Goal: Task Accomplishment & Management: Complete application form

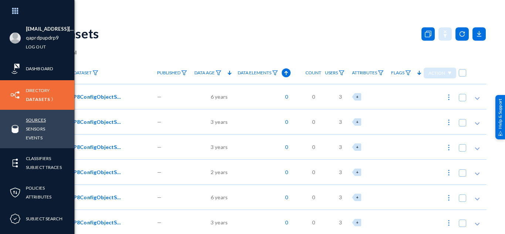
click at [40, 120] on link "Sources" at bounding box center [36, 120] width 20 height 8
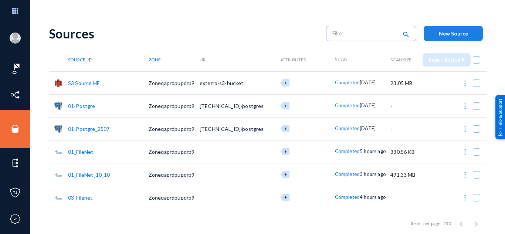
click at [463, 35] on span "New Source" at bounding box center [453, 33] width 29 height 6
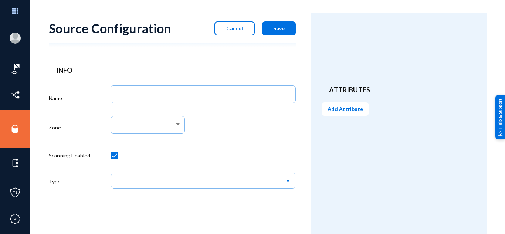
scroll to position [6, 0]
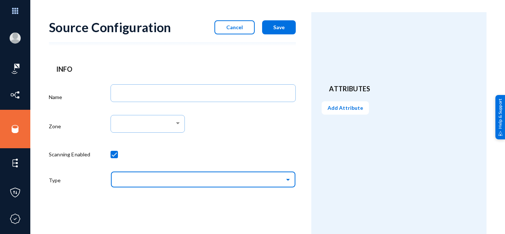
click at [169, 185] on input "text" at bounding box center [207, 179] width 178 height 13
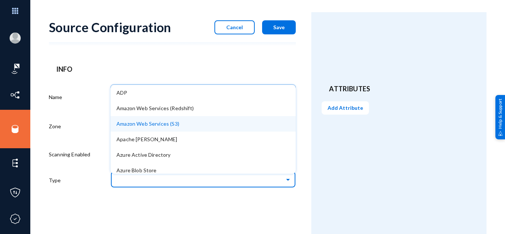
type input "g"
type input "dr"
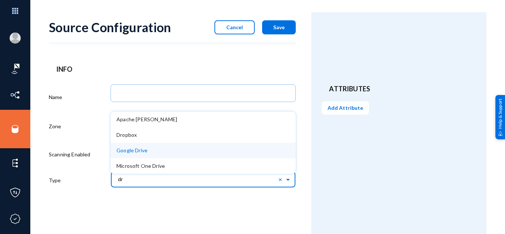
click at [172, 147] on div "Google Drive" at bounding box center [202, 151] width 185 height 16
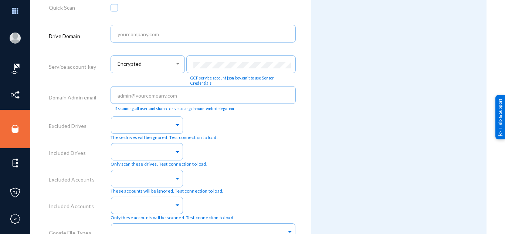
scroll to position [302, 0]
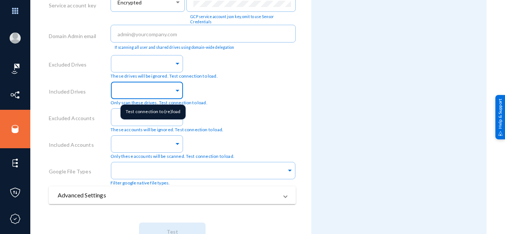
click at [122, 95] on div at bounding box center [145, 91] width 58 height 13
click at [168, 92] on input "text" at bounding box center [145, 91] width 58 height 7
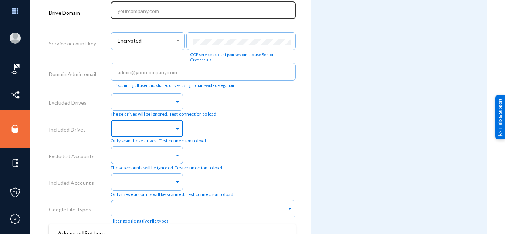
scroll to position [265, 0]
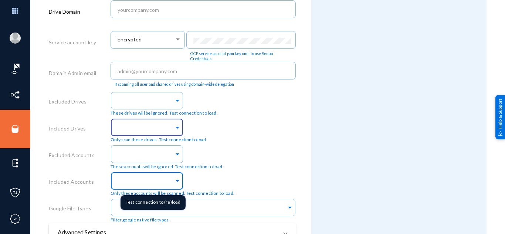
click at [151, 183] on input "text" at bounding box center [145, 181] width 58 height 7
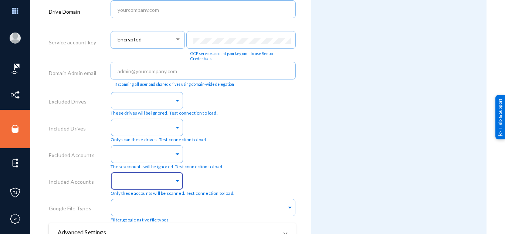
click at [254, 146] on div "These accounts will be ignored. Test connection to load." at bounding box center [202, 156] width 185 height 27
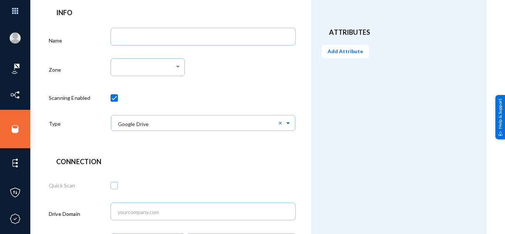
scroll to position [43, 0]
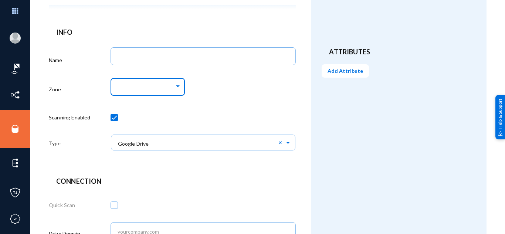
click at [153, 87] on div at bounding box center [145, 86] width 57 height 7
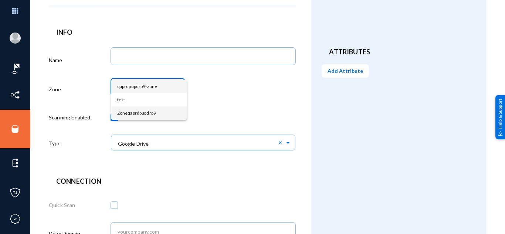
click at [137, 114] on span "Zoneqaprdpupdrp9" at bounding box center [149, 112] width 64 height 13
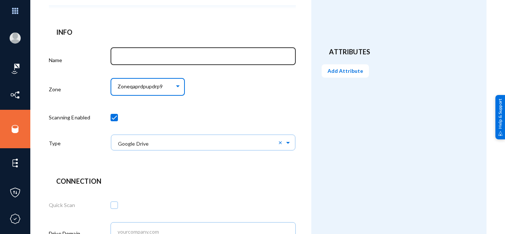
click at [144, 51] on div at bounding box center [203, 55] width 177 height 19
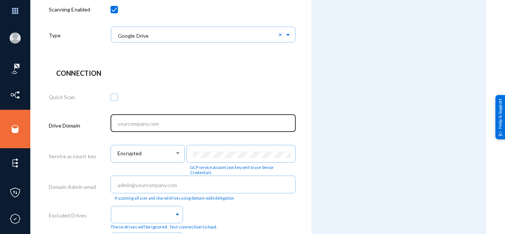
scroll to position [154, 0]
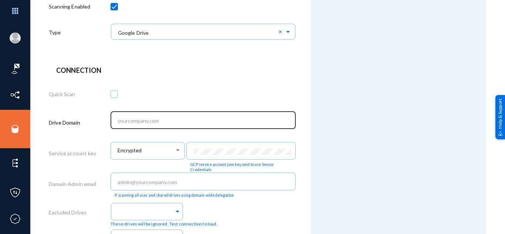
type input "drive"
click at [146, 117] on input "text" at bounding box center [204, 120] width 174 height 7
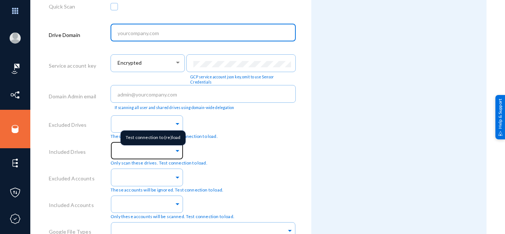
scroll to position [191, 0]
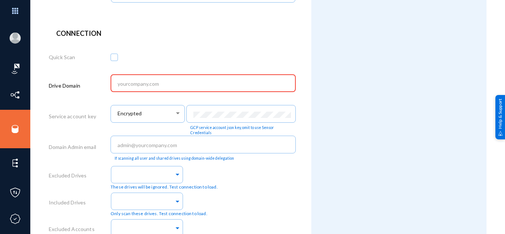
paste input "[EMAIL_ADDRESS][DOMAIN_NAME]"
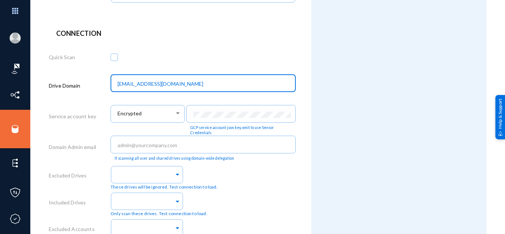
type input "[EMAIL_ADDRESS][DOMAIN_NAME]"
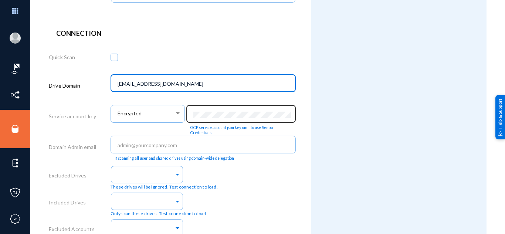
click at [218, 110] on div at bounding box center [241, 112] width 102 height 19
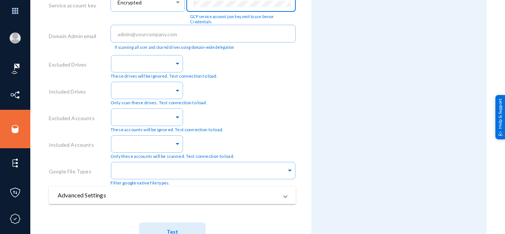
scroll to position [328, 0]
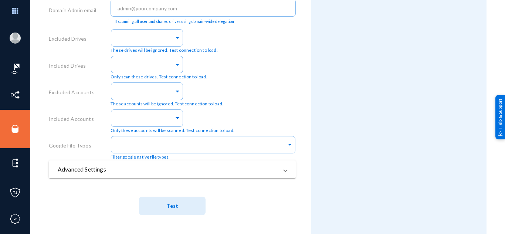
click at [184, 200] on button "Test" at bounding box center [172, 206] width 66 height 18
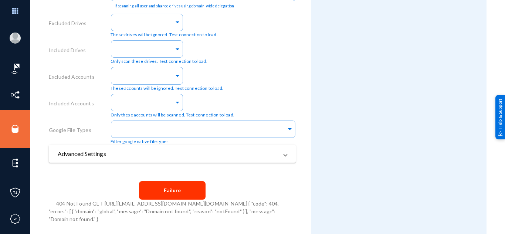
scroll to position [195, 0]
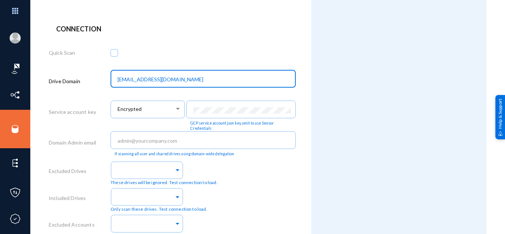
drag, startPoint x: 179, startPoint y: 80, endPoint x: 97, endPoint y: 81, distance: 82.4
click at [97, 81] on div "Drive Domain [EMAIL_ADDRESS][DOMAIN_NAME]" at bounding box center [172, 82] width 247 height 31
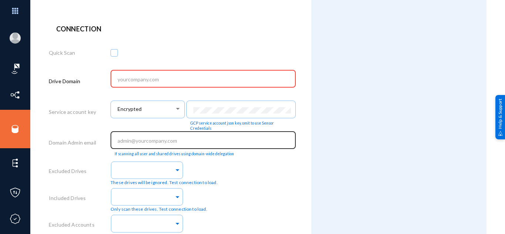
click at [135, 146] on div at bounding box center [203, 139] width 177 height 19
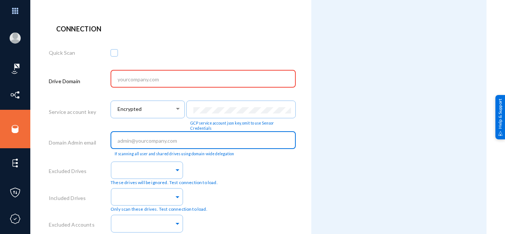
paste input "[EMAIL_ADDRESS][DOMAIN_NAME]"
type input "[EMAIL_ADDRESS][DOMAIN_NAME]"
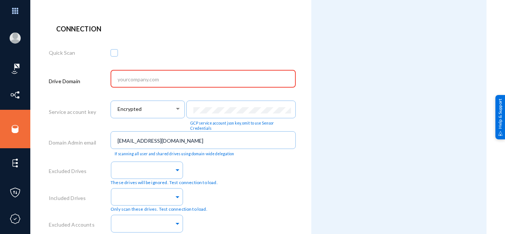
click at [152, 78] on input "text" at bounding box center [204, 79] width 174 height 7
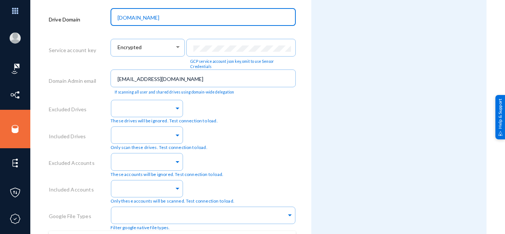
scroll to position [328, 0]
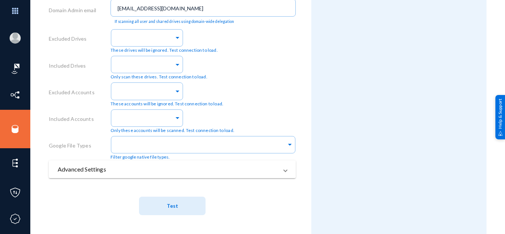
type input "[DOMAIN_NAME]"
click at [165, 198] on button "Test" at bounding box center [172, 206] width 66 height 18
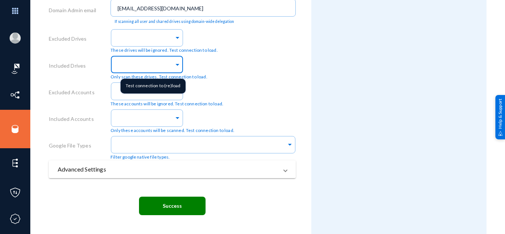
click at [126, 66] on input "text" at bounding box center [145, 65] width 58 height 7
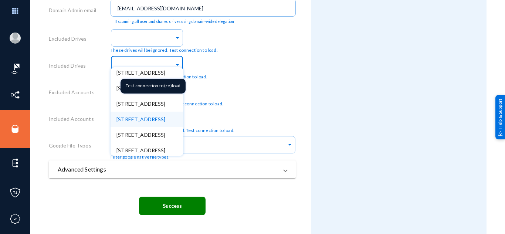
scroll to position [1463, 0]
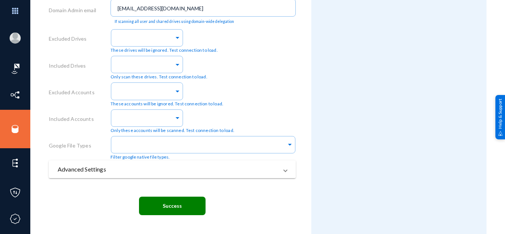
click at [237, 82] on div "These accounts will be ignored. Test connection to load." at bounding box center [202, 93] width 185 height 27
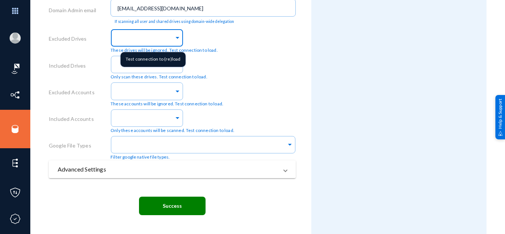
click at [143, 37] on input "text" at bounding box center [145, 38] width 58 height 7
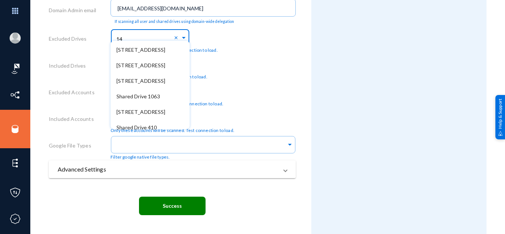
scroll to position [0, 0]
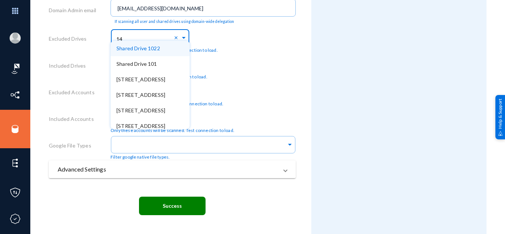
type input "1"
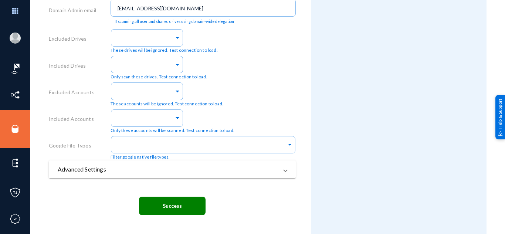
click at [215, 70] on div "Only scan these drives. Test connection to load." at bounding box center [202, 67] width 185 height 27
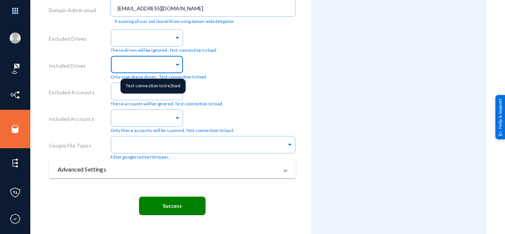
click at [160, 62] on div at bounding box center [145, 65] width 58 height 13
type input "1"
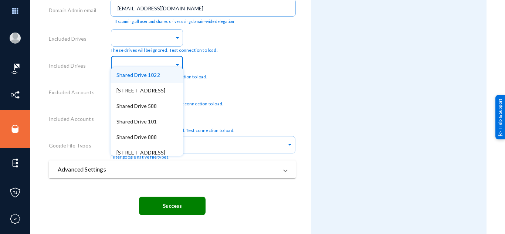
click at [241, 64] on div "Shared Drive [GEOGRAPHIC_DATA] 888 Shared Drive [STREET_ADDRESS] [GEOGRAPHIC_DA…" at bounding box center [202, 67] width 185 height 27
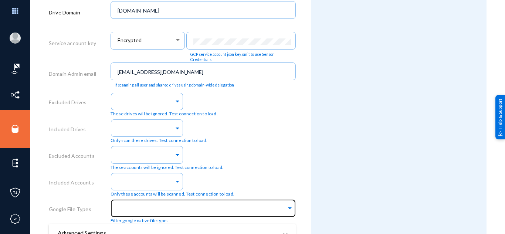
scroll to position [254, 0]
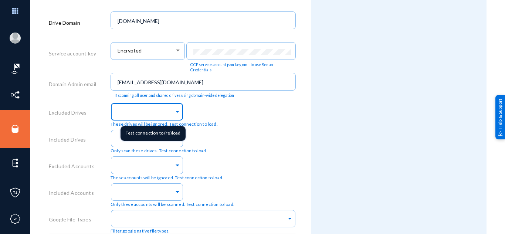
click at [130, 109] on input "text" at bounding box center [145, 112] width 58 height 7
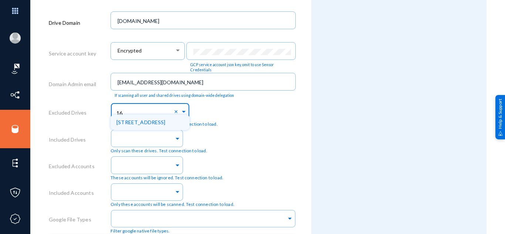
type input "1"
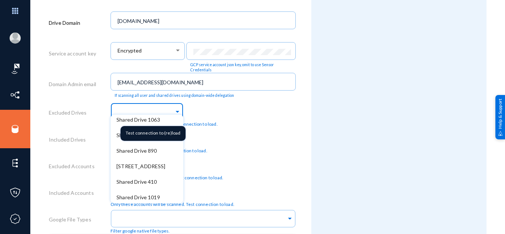
scroll to position [406, 0]
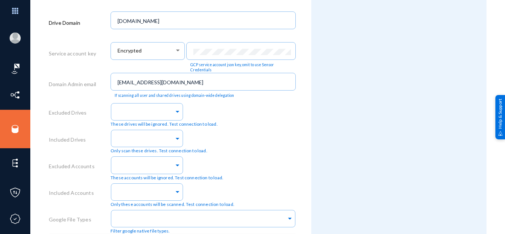
click at [274, 124] on div "These drives will be ignored. Test connection to load." at bounding box center [202, 114] width 185 height 27
click at [257, 121] on div "These drives will be ignored. Test connection to load." at bounding box center [202, 114] width 185 height 27
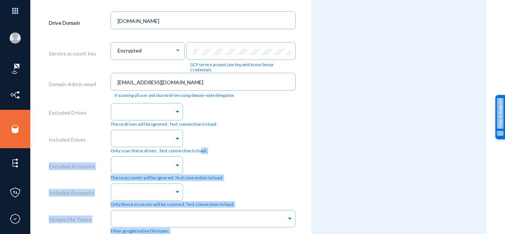
drag, startPoint x: 122, startPoint y: 152, endPoint x: 197, endPoint y: 149, distance: 74.7
click at [248, 143] on div "Only scan these drives. Test connection to load." at bounding box center [202, 140] width 185 height 27
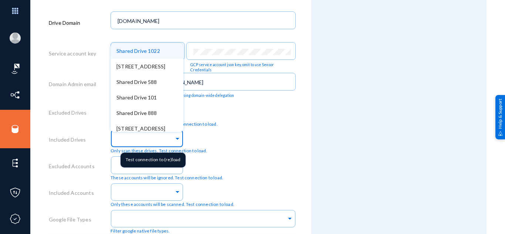
click at [119, 139] on input "text" at bounding box center [145, 139] width 58 height 7
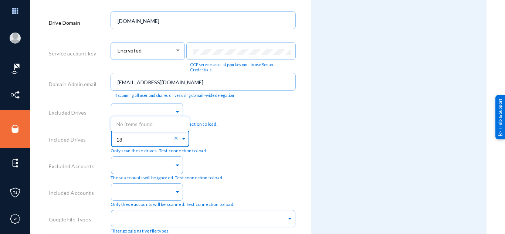
type input "1"
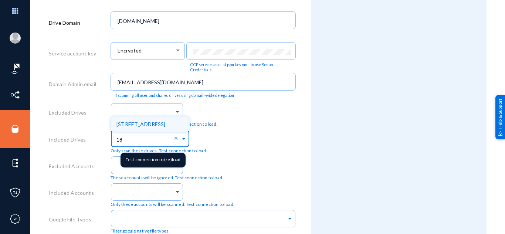
type input "1"
type input "18"
click at [141, 120] on div "[STREET_ADDRESS]" at bounding box center [149, 124] width 79 height 16
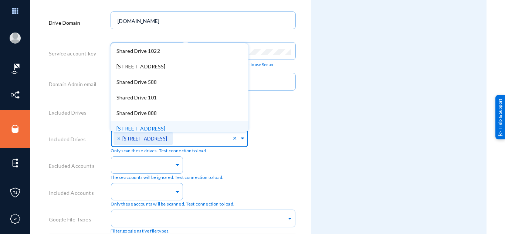
click at [288, 143] on div "× Shared Drive 185 × Shared Drive [GEOGRAPHIC_DATA] 888 Shared Drive 559 Shared…" at bounding box center [202, 140] width 185 height 27
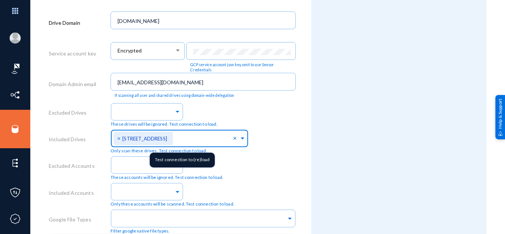
click at [192, 140] on input "text" at bounding box center [204, 139] width 58 height 7
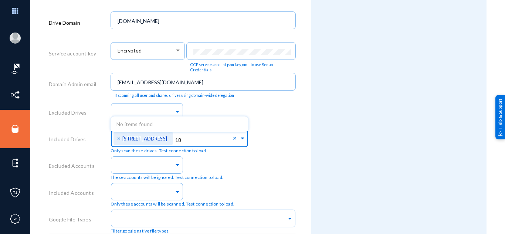
type input "1"
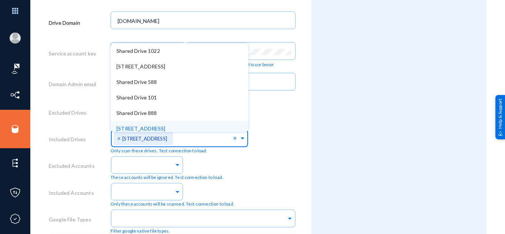
click at [294, 151] on div "× Shared Drive 185 × Shared Drive [GEOGRAPHIC_DATA] 888 Shared Drive 559 Shared…" at bounding box center [202, 140] width 185 height 27
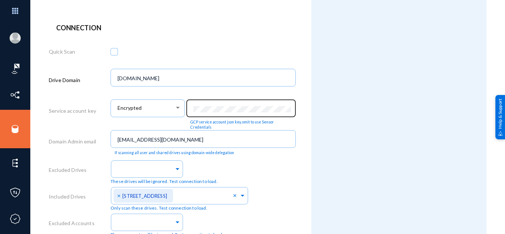
scroll to position [291, 0]
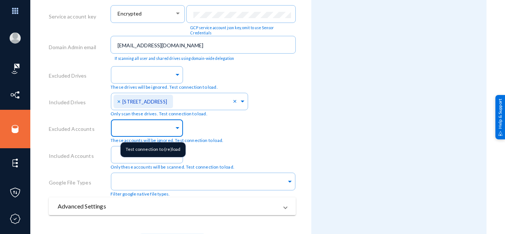
click at [145, 126] on input "text" at bounding box center [145, 129] width 58 height 7
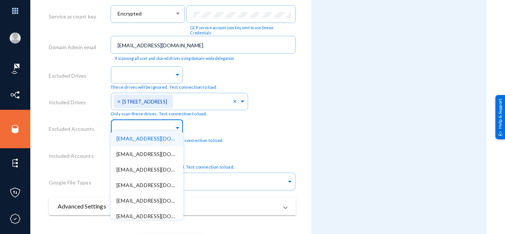
click at [280, 127] on div "[EMAIL_ADDRESS][DOMAIN_NAME] [EMAIL_ADDRESS][DOMAIN_NAME] [EMAIL_ADDRESS][DOMAI…" at bounding box center [202, 130] width 185 height 27
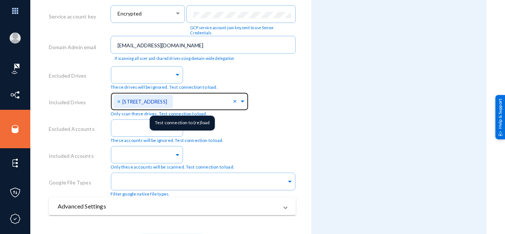
click at [119, 102] on span "×" at bounding box center [119, 101] width 5 height 7
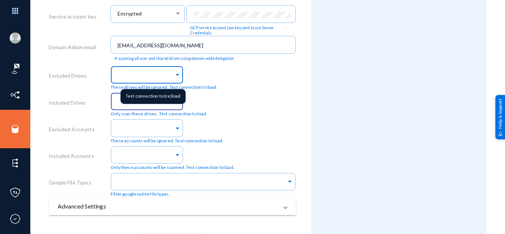
click at [136, 75] on input "text" at bounding box center [145, 75] width 58 height 7
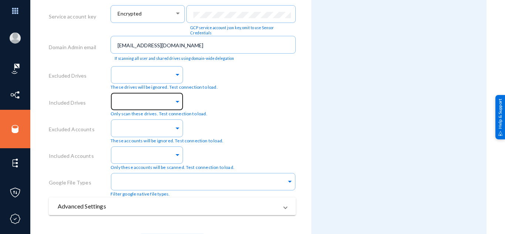
click at [233, 65] on div "These drives will be ignored. Test connection to load." at bounding box center [202, 77] width 185 height 27
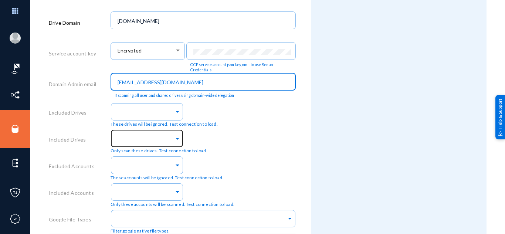
drag, startPoint x: 166, startPoint y: 80, endPoint x: 100, endPoint y: 83, distance: 65.8
click at [101, 83] on div "Domain Admin email [EMAIL_ADDRESS][DOMAIN_NAME] If scanning all user and shared…" at bounding box center [172, 85] width 247 height 31
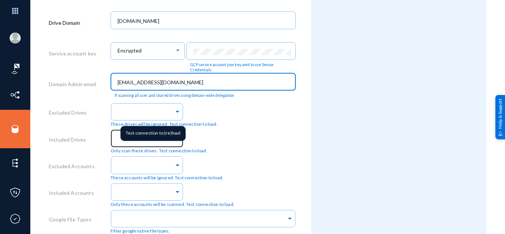
click at [120, 140] on mat-tooltip-component "Test connection to (re)load" at bounding box center [152, 133] width 75 height 25
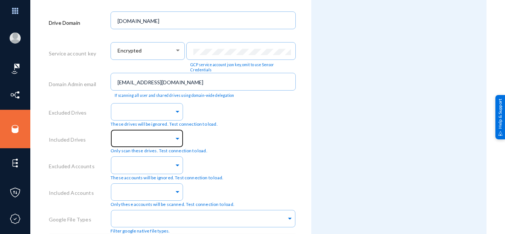
click at [257, 134] on div "Only scan these drives. Test connection to load." at bounding box center [202, 140] width 185 height 27
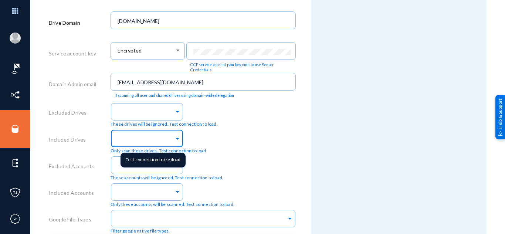
click at [140, 133] on div at bounding box center [145, 139] width 58 height 13
type input "1"
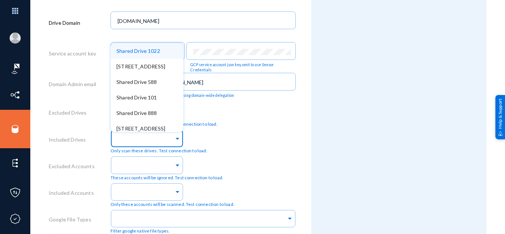
click at [237, 136] on div "Shared Drive [GEOGRAPHIC_DATA] 888 Shared Drive [STREET_ADDRESS] [GEOGRAPHIC_DA…" at bounding box center [202, 140] width 185 height 27
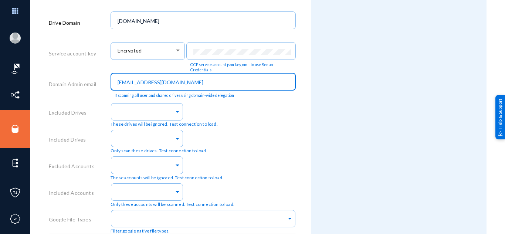
drag, startPoint x: 192, startPoint y: 82, endPoint x: 109, endPoint y: 84, distance: 83.5
click at [109, 84] on div "Domain Admin email [EMAIL_ADDRESS][DOMAIN_NAME] If scanning all user and shared…" at bounding box center [172, 85] width 247 height 31
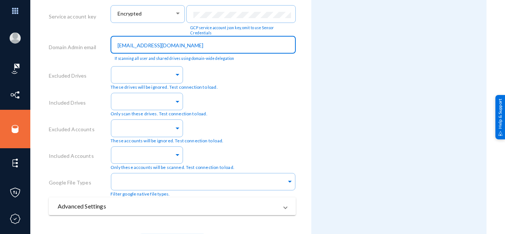
scroll to position [328, 0]
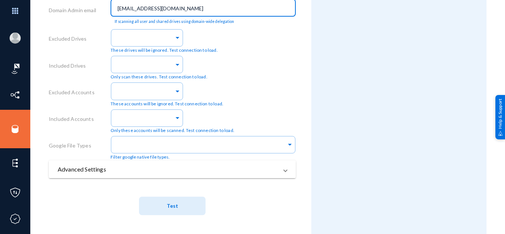
click at [198, 171] on mat-panel-title "Advanced Settings" at bounding box center [168, 169] width 220 height 9
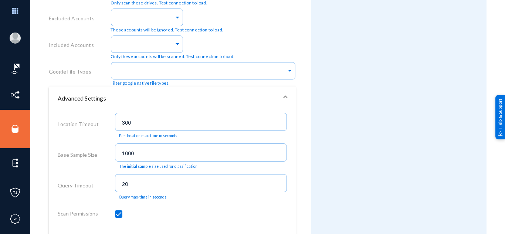
click at [141, 95] on mat-panel-title "Advanced Settings" at bounding box center [168, 98] width 220 height 9
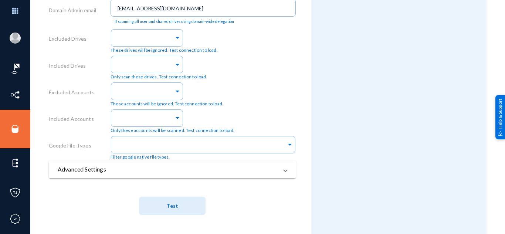
scroll to position [291, 0]
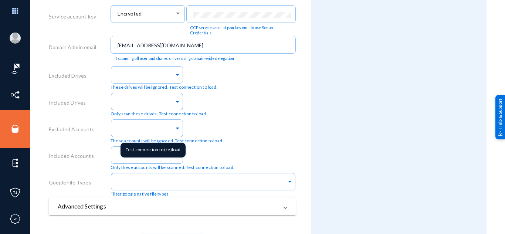
click at [125, 157] on div "Test connection to (re)load" at bounding box center [152, 150] width 65 height 15
click at [116, 154] on mat-tooltip-component "Test connection to (re)load" at bounding box center [152, 149] width 75 height 25
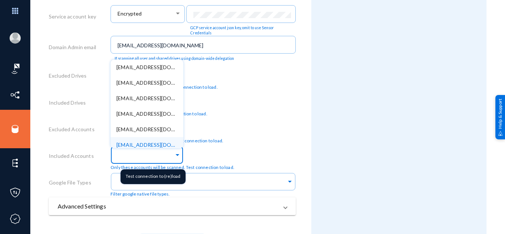
click at [117, 147] on ng-select "[EMAIL_ADDRESS][DOMAIN_NAME] [EMAIL_ADDRESS][DOMAIN_NAME] [EMAIL_ADDRESS][DOMAI…" at bounding box center [146, 154] width 73 height 20
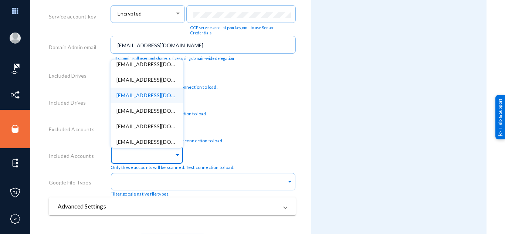
scroll to position [191, 0]
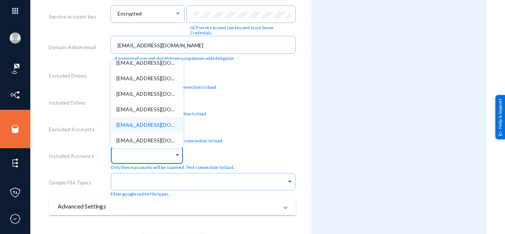
click at [252, 107] on div "Only scan these drives. Test connection to load." at bounding box center [202, 104] width 185 height 27
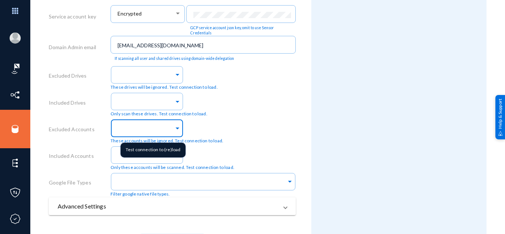
click at [127, 137] on ng-select at bounding box center [146, 127] width 73 height 20
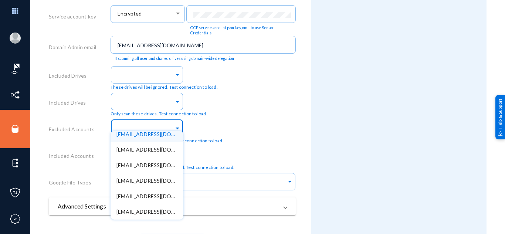
click at [257, 110] on div "Only scan these drives. Test connection to load." at bounding box center [202, 104] width 185 height 27
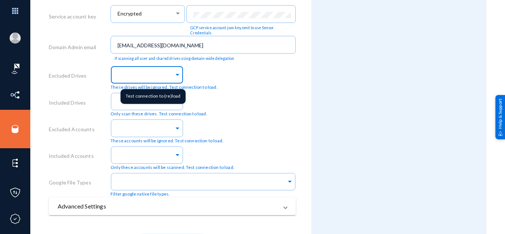
click at [148, 70] on div at bounding box center [145, 75] width 58 height 13
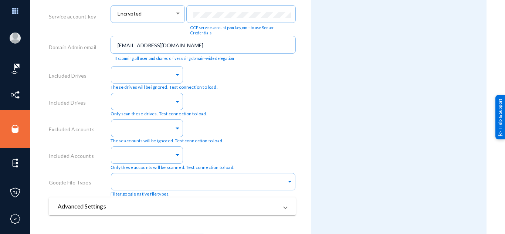
click at [287, 91] on div "Only scan these drives. Test connection to load." at bounding box center [202, 104] width 185 height 27
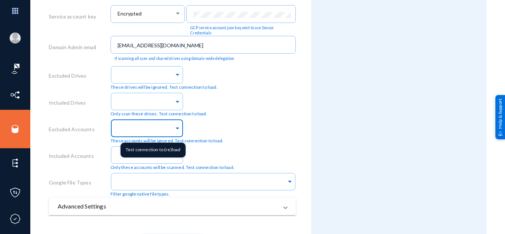
click at [136, 126] on input "text" at bounding box center [145, 129] width 58 height 7
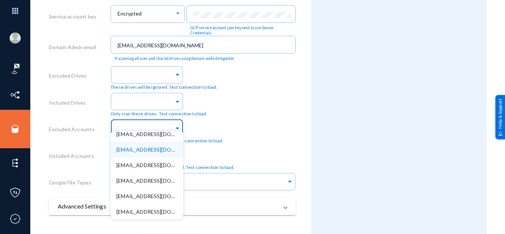
click at [237, 129] on div "[EMAIL_ADDRESS][DOMAIN_NAME] [EMAIL_ADDRESS][DOMAIN_NAME] [EMAIL_ADDRESS][DOMAI…" at bounding box center [202, 130] width 185 height 27
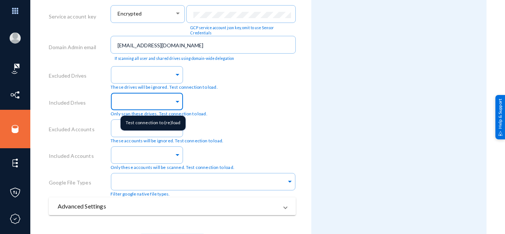
click at [132, 100] on input "text" at bounding box center [145, 102] width 58 height 7
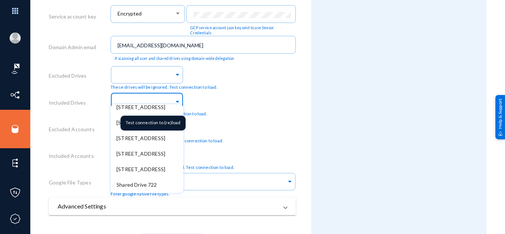
scroll to position [1463, 0]
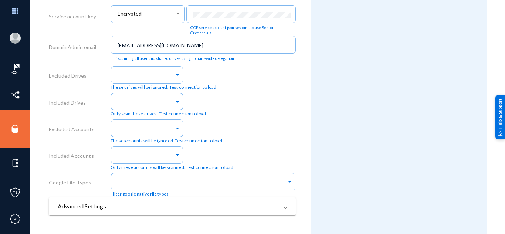
click at [264, 118] on div "These accounts will be ignored. Test connection to load." at bounding box center [202, 130] width 185 height 27
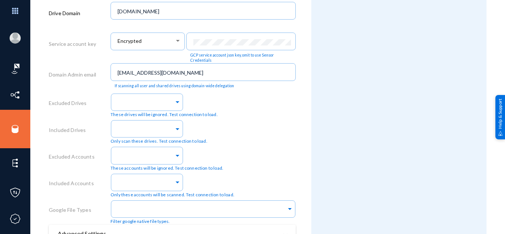
scroll to position [217, 0]
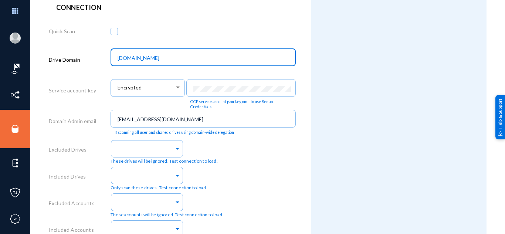
drag, startPoint x: 159, startPoint y: 59, endPoint x: 111, endPoint y: 59, distance: 47.7
click at [111, 59] on div "[DOMAIN_NAME]" at bounding box center [202, 56] width 185 height 19
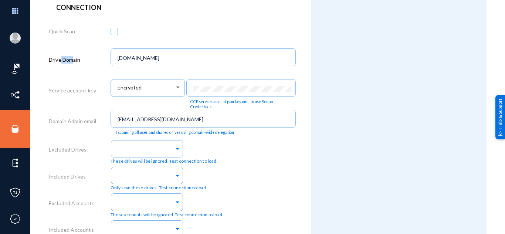
drag, startPoint x: 61, startPoint y: 58, endPoint x: 75, endPoint y: 61, distance: 13.8
click at [75, 61] on label "Drive Domain" at bounding box center [64, 60] width 31 height 8
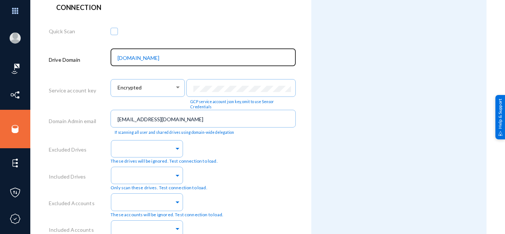
click at [132, 61] on input "[DOMAIN_NAME]" at bounding box center [204, 58] width 174 height 7
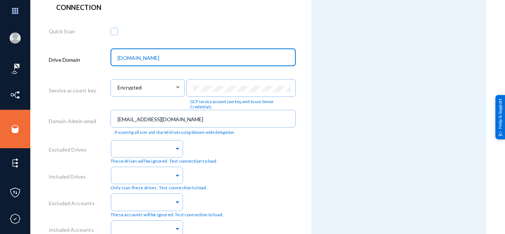
scroll to position [291, 0]
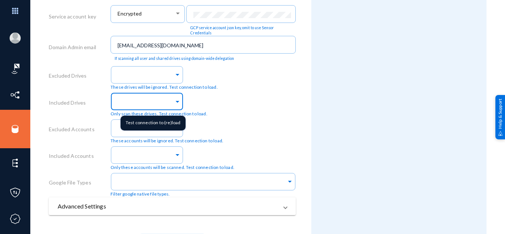
click at [137, 105] on ng-select at bounding box center [146, 101] width 73 height 20
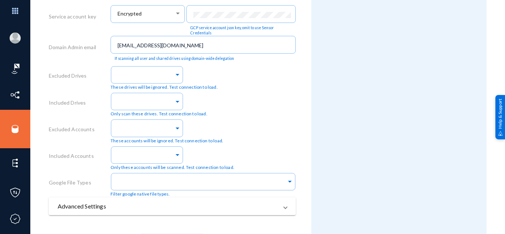
click at [255, 120] on div "These accounts will be ignored. Test connection to load." at bounding box center [202, 130] width 185 height 27
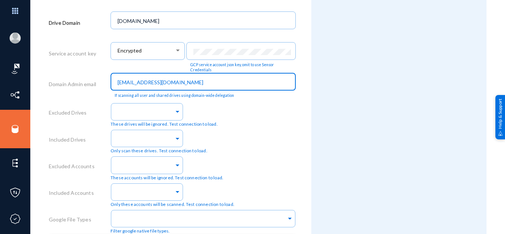
drag, startPoint x: 171, startPoint y: 81, endPoint x: 93, endPoint y: 75, distance: 78.9
click at [95, 75] on div "Domain Admin email [EMAIL_ADDRESS][DOMAIN_NAME] If scanning all user and shared…" at bounding box center [172, 85] width 247 height 31
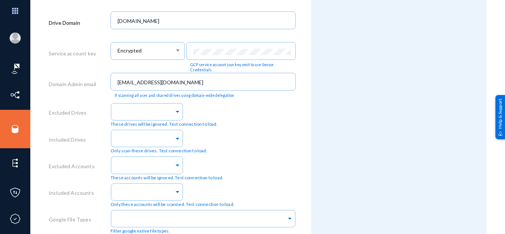
click at [221, 133] on div "Only scan these drives. Test connection to load." at bounding box center [202, 140] width 185 height 27
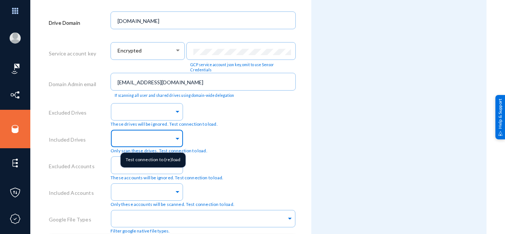
click at [143, 139] on input "text" at bounding box center [145, 139] width 58 height 7
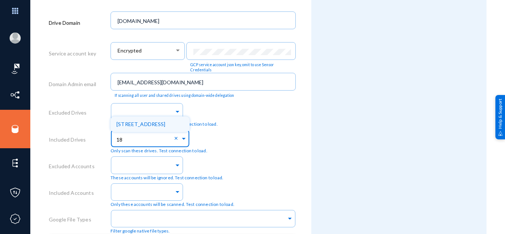
type input "1"
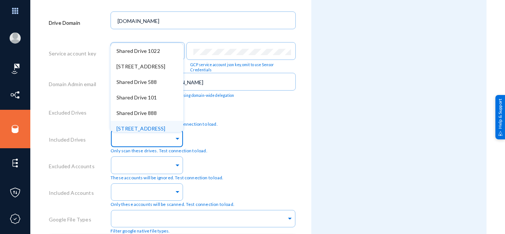
click at [223, 139] on div "Shared Drive [GEOGRAPHIC_DATA] 888 Shared Drive [STREET_ADDRESS] [GEOGRAPHIC_DA…" at bounding box center [202, 140] width 185 height 27
